Goal: Transaction & Acquisition: Purchase product/service

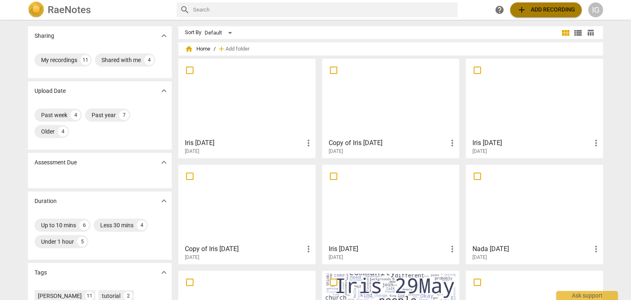
click at [541, 5] on span "add Add recording" at bounding box center [546, 10] width 58 height 10
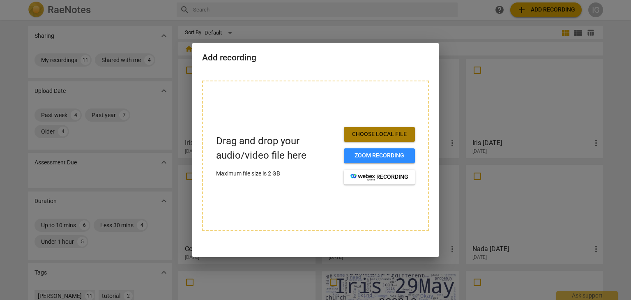
click at [385, 131] on span "Choose local file" at bounding box center [379, 134] width 58 height 8
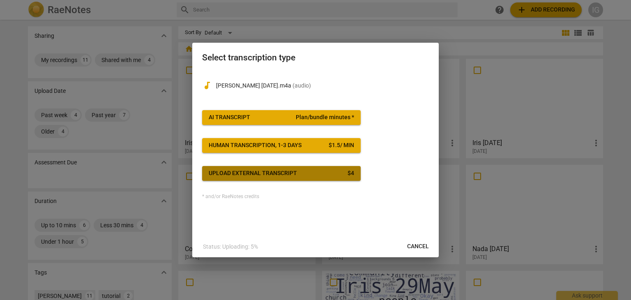
click at [313, 178] on button "Upload external transcript $ 4" at bounding box center [281, 173] width 159 height 15
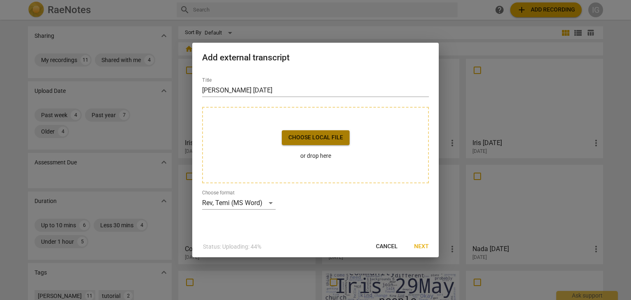
click at [315, 136] on span "Choose local file" at bounding box center [315, 138] width 55 height 8
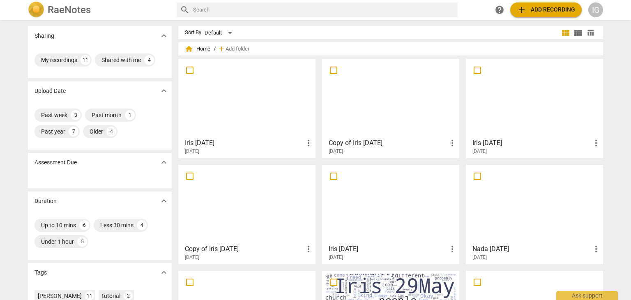
click at [542, 7] on span "add Add recording" at bounding box center [546, 10] width 58 height 10
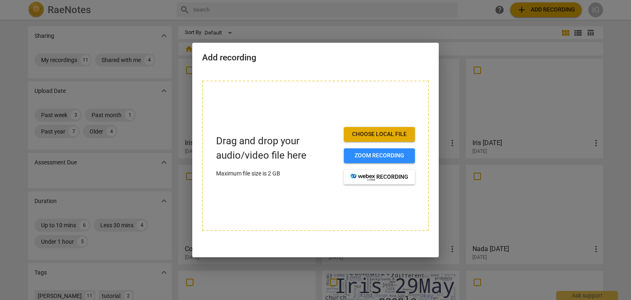
click at [376, 129] on div "Drag and drop your audio/video file here Maximum file size is 2 GB Choose local…" at bounding box center [315, 156] width 227 height 150
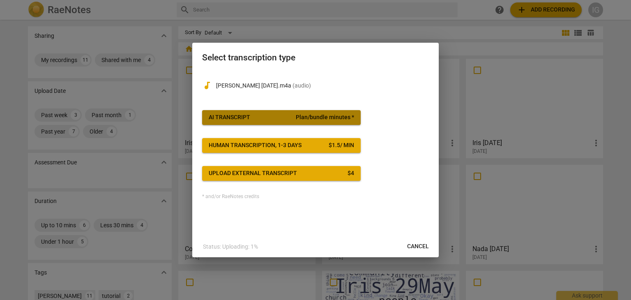
click at [326, 114] on span "Plan/bundle minutes *" at bounding box center [325, 117] width 58 height 8
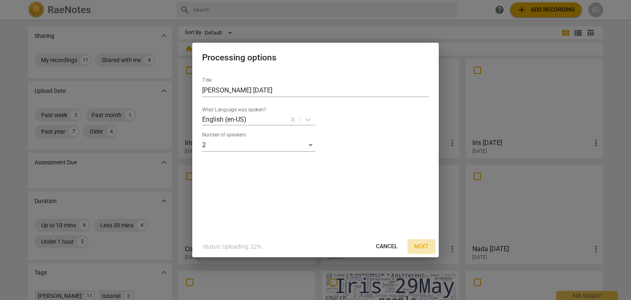
click at [422, 246] on span "Next" at bounding box center [421, 246] width 15 height 8
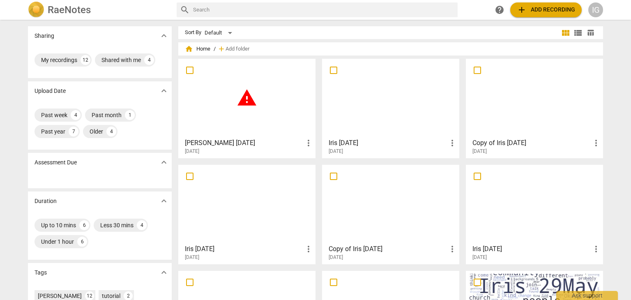
click at [251, 97] on span "warning" at bounding box center [247, 98] width 21 height 21
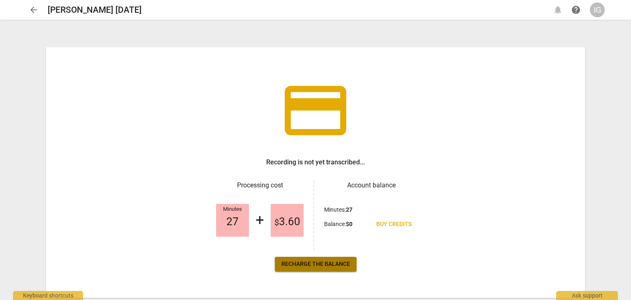
click at [320, 261] on span "Recharge the balance" at bounding box center [315, 264] width 69 height 8
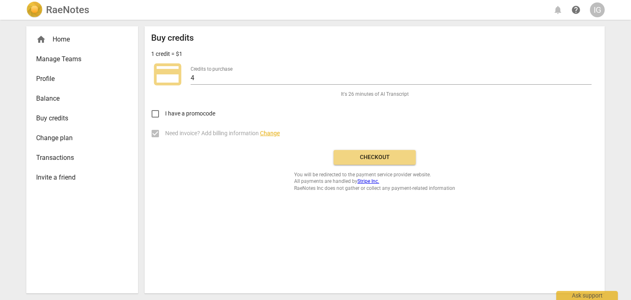
click at [58, 115] on span "Buy credits" at bounding box center [78, 118] width 85 height 10
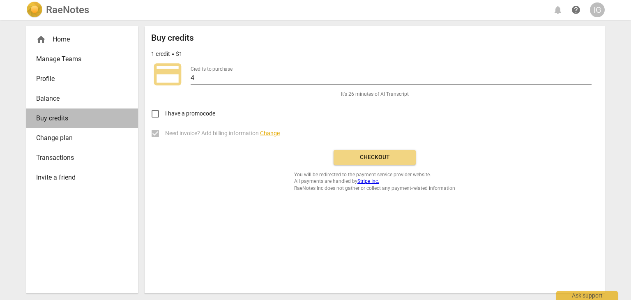
click at [107, 119] on span "Buy credits" at bounding box center [78, 118] width 85 height 10
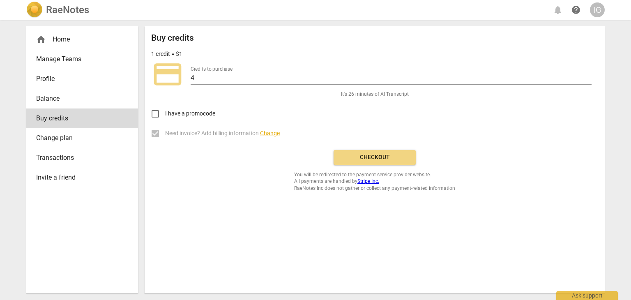
click at [234, 190] on div "Buy credits 1 credit = $1 credit_card Credits to purchase 4 It's 26 minutes of …" at bounding box center [374, 112] width 447 height 159
click at [588, 80] on input "3" at bounding box center [391, 79] width 401 height 12
click at [588, 75] on input "4" at bounding box center [391, 79] width 401 height 12
click at [588, 75] on input "5" at bounding box center [391, 79] width 401 height 12
click at [588, 83] on input "5" at bounding box center [391, 79] width 401 height 12
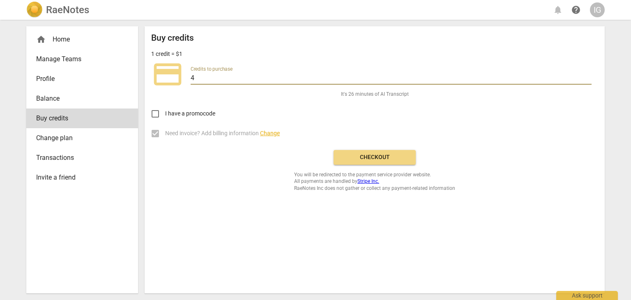
type input "4"
click at [589, 81] on input "4" at bounding box center [391, 79] width 401 height 12
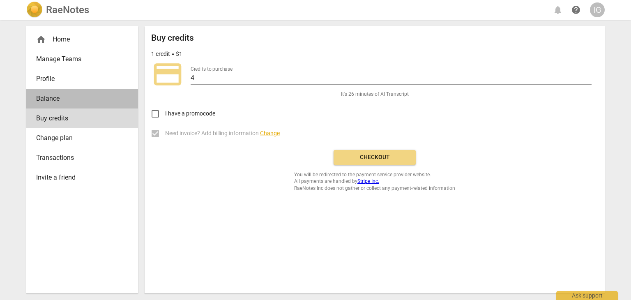
click at [59, 96] on span "Balance" at bounding box center [78, 99] width 85 height 10
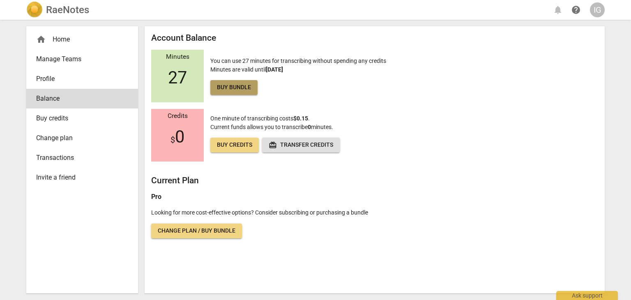
click at [222, 86] on span "Buy bundle" at bounding box center [234, 87] width 34 height 8
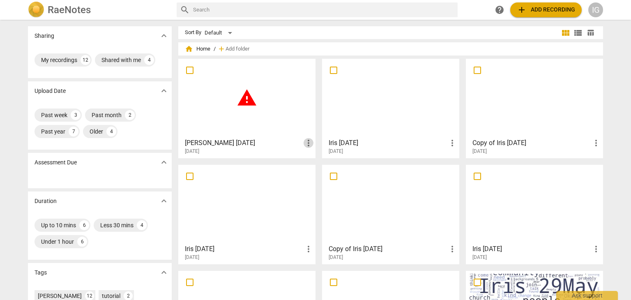
click at [306, 140] on span "more_vert" at bounding box center [309, 143] width 10 height 10
click at [263, 124] on div at bounding box center [315, 150] width 631 height 300
click at [500, 7] on span "help" at bounding box center [500, 10] width 10 height 10
click at [166, 157] on span "expand_more" at bounding box center [164, 162] width 10 height 10
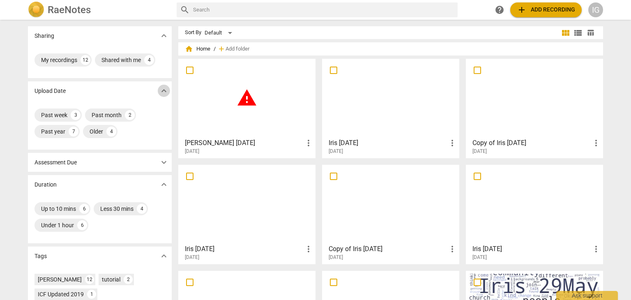
click at [158, 91] on span "expand_more" at bounding box center [164, 91] width 12 height 10
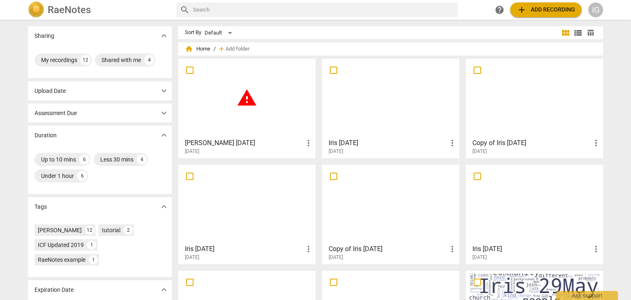
click at [159, 88] on span "expand_more" at bounding box center [164, 91] width 10 height 10
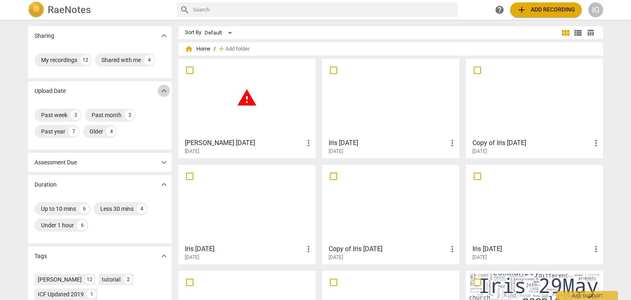
click at [159, 88] on span "expand_more" at bounding box center [164, 91] width 10 height 10
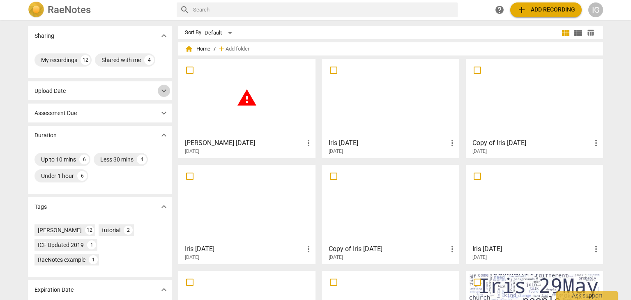
click at [159, 88] on span "expand_more" at bounding box center [164, 91] width 10 height 10
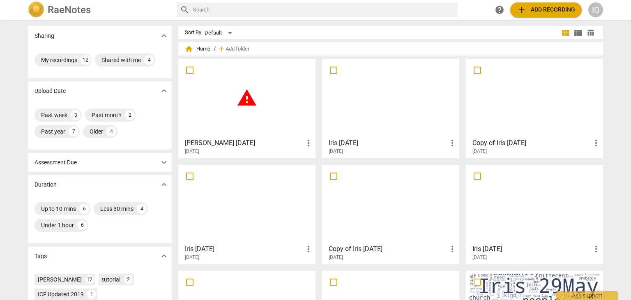
click at [498, 9] on span "help" at bounding box center [500, 10] width 10 height 10
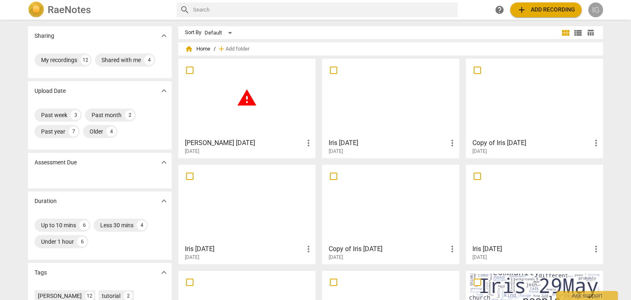
click at [595, 6] on div "IG" at bounding box center [595, 9] width 15 height 15
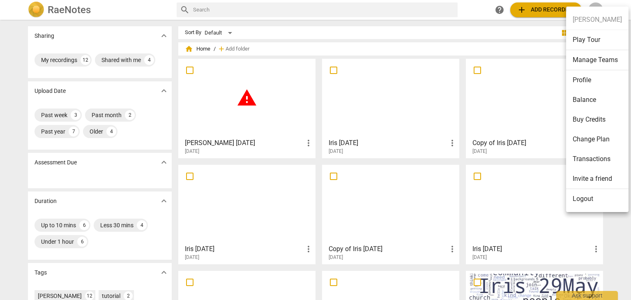
click at [587, 100] on li "Balance" at bounding box center [597, 100] width 62 height 20
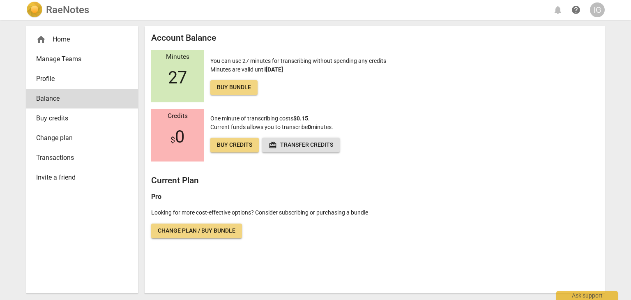
click at [171, 76] on span "27" at bounding box center [177, 78] width 19 height 20
